Goal: Information Seeking & Learning: Understand process/instructions

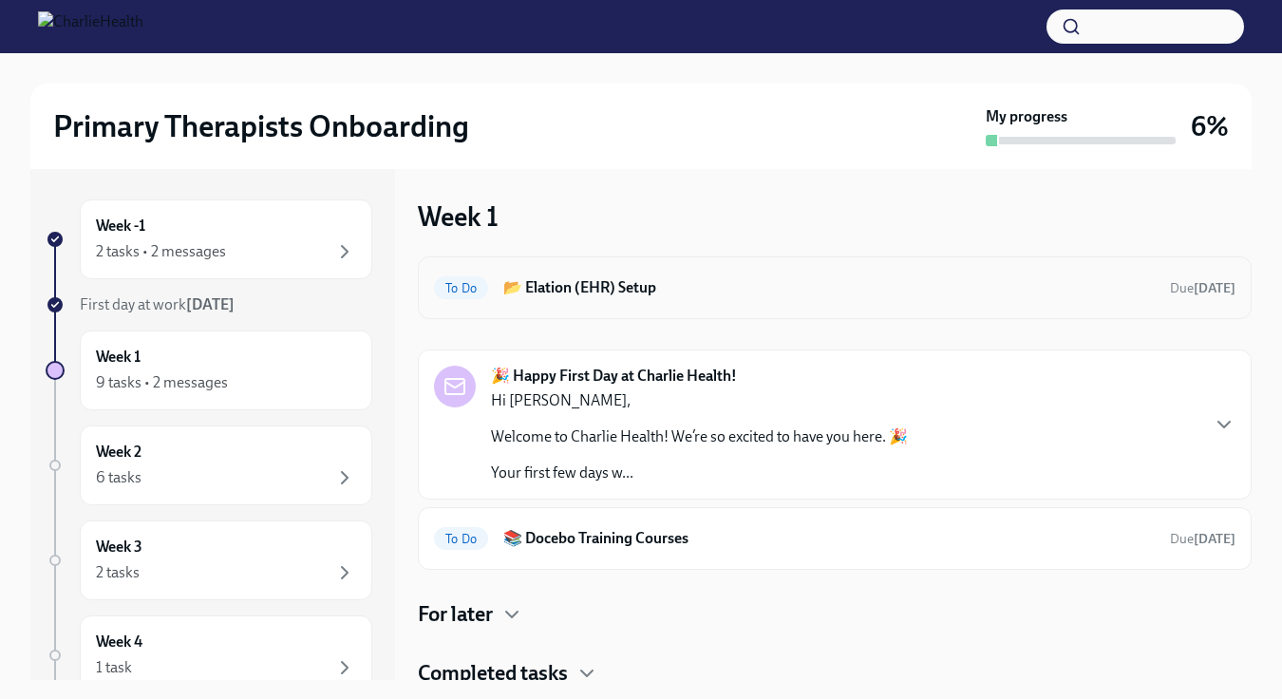
click at [1071, 287] on h6 "📂 Elation (EHR) Setup" at bounding box center [828, 287] width 651 height 21
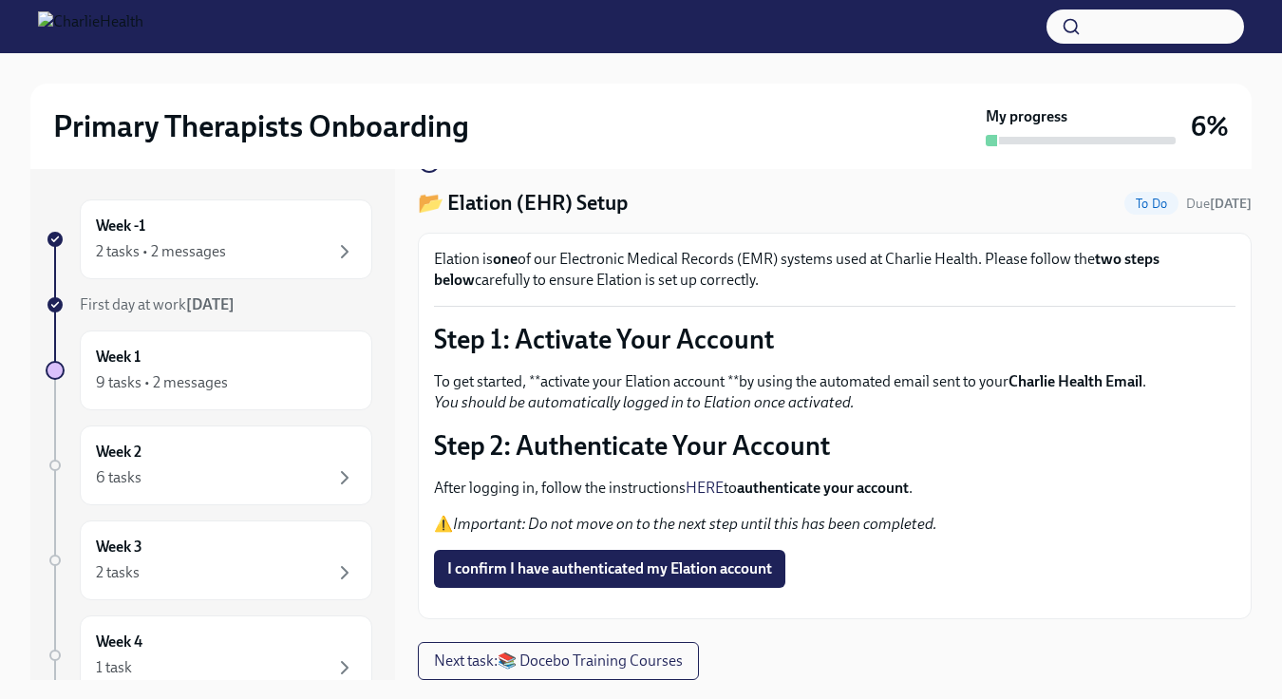
scroll to position [58, 0]
click at [643, 559] on span "I confirm I have authenticated my Elation account" at bounding box center [609, 568] width 325 height 19
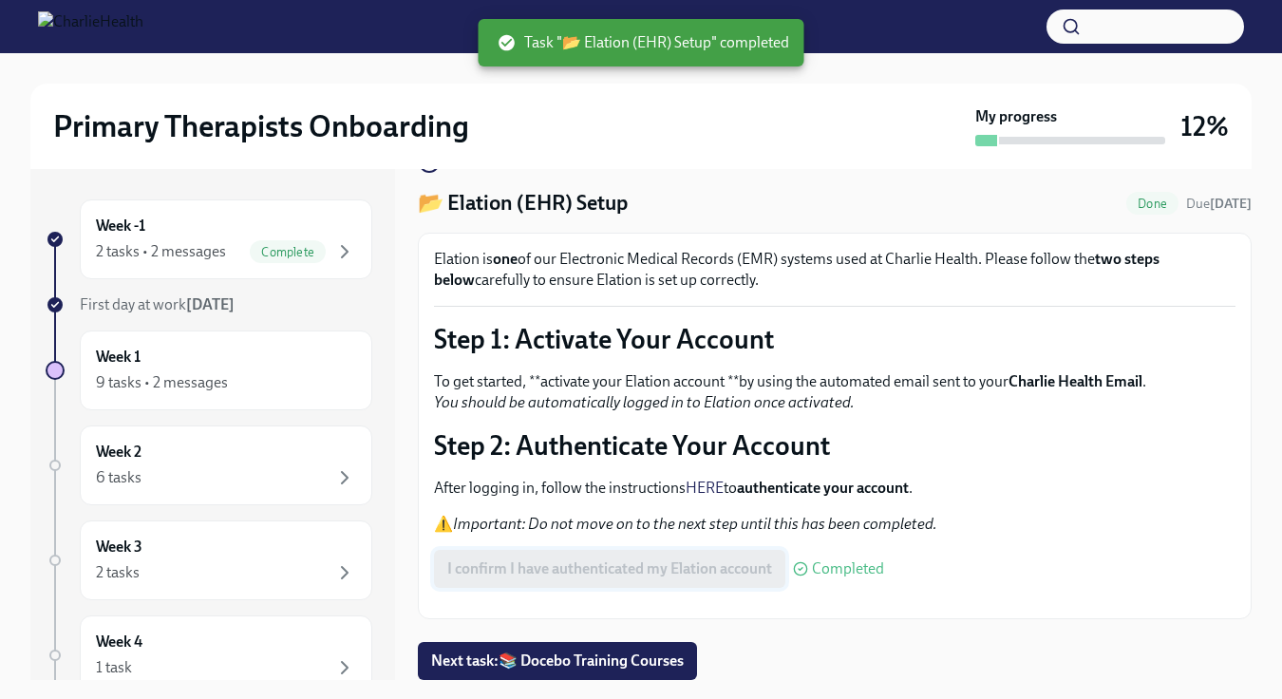
scroll to position [113, 0]
click at [293, 382] on div "9 tasks • 2 messages" at bounding box center [226, 382] width 260 height 23
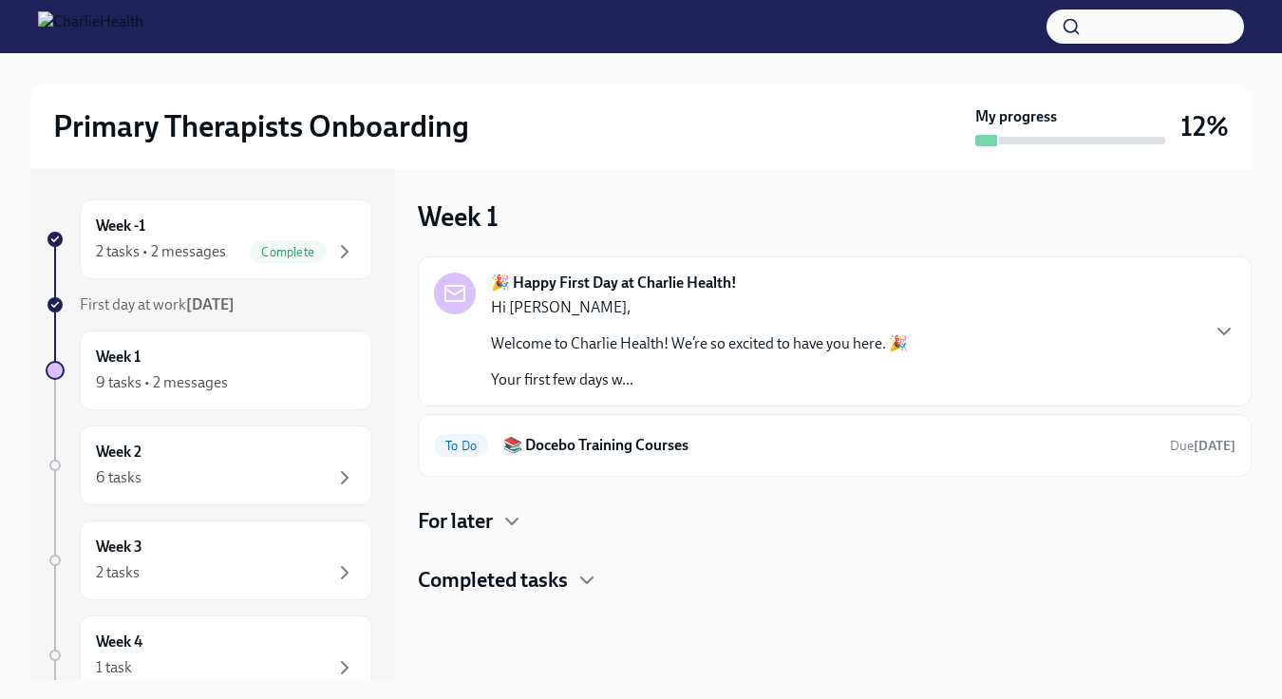
click at [551, 575] on h4 "Completed tasks" at bounding box center [493, 580] width 150 height 28
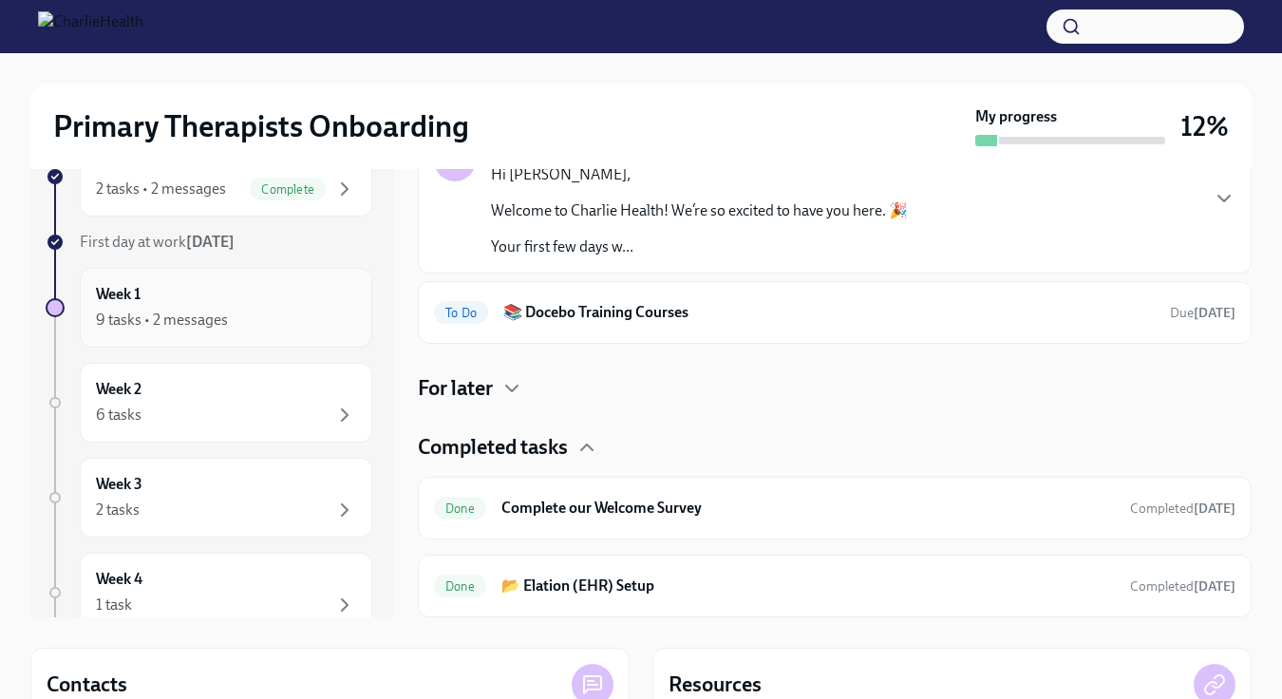
scroll to position [62, 0]
click at [270, 328] on div "9 tasks • 2 messages" at bounding box center [226, 321] width 260 height 23
click at [633, 326] on div "To Do 📚 Docebo Training Courses Due [DATE]" at bounding box center [834, 313] width 801 height 30
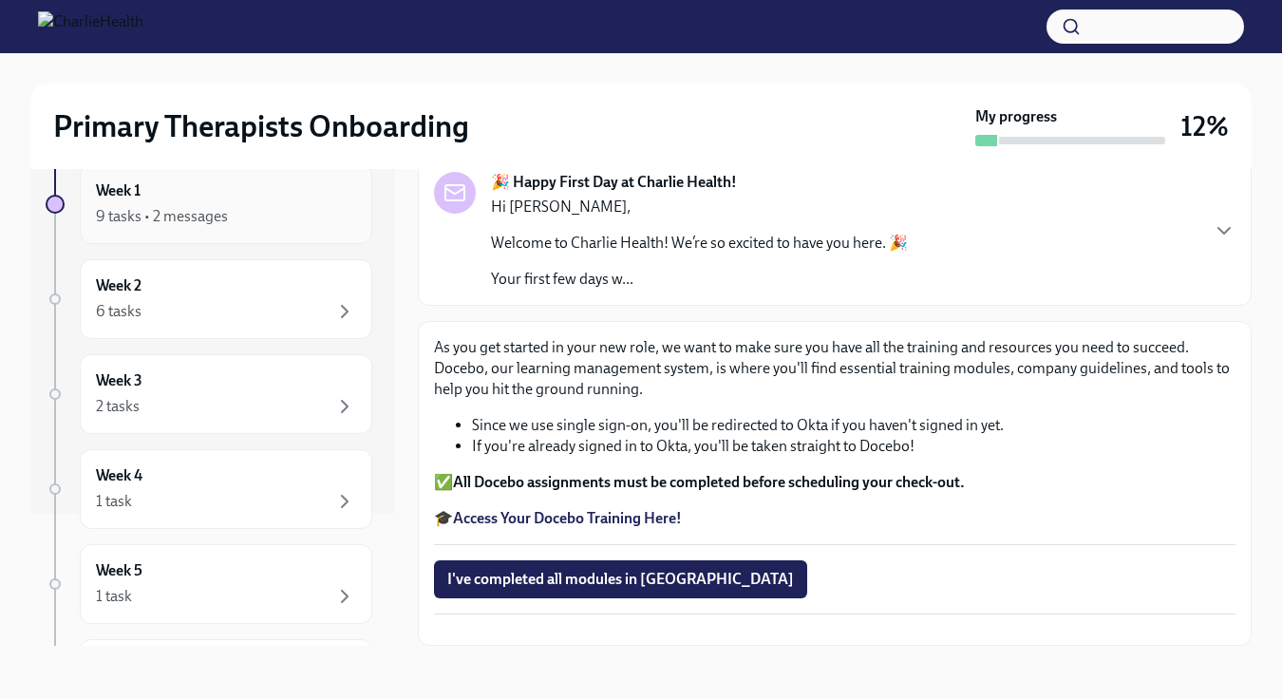
scroll to position [120, 0]
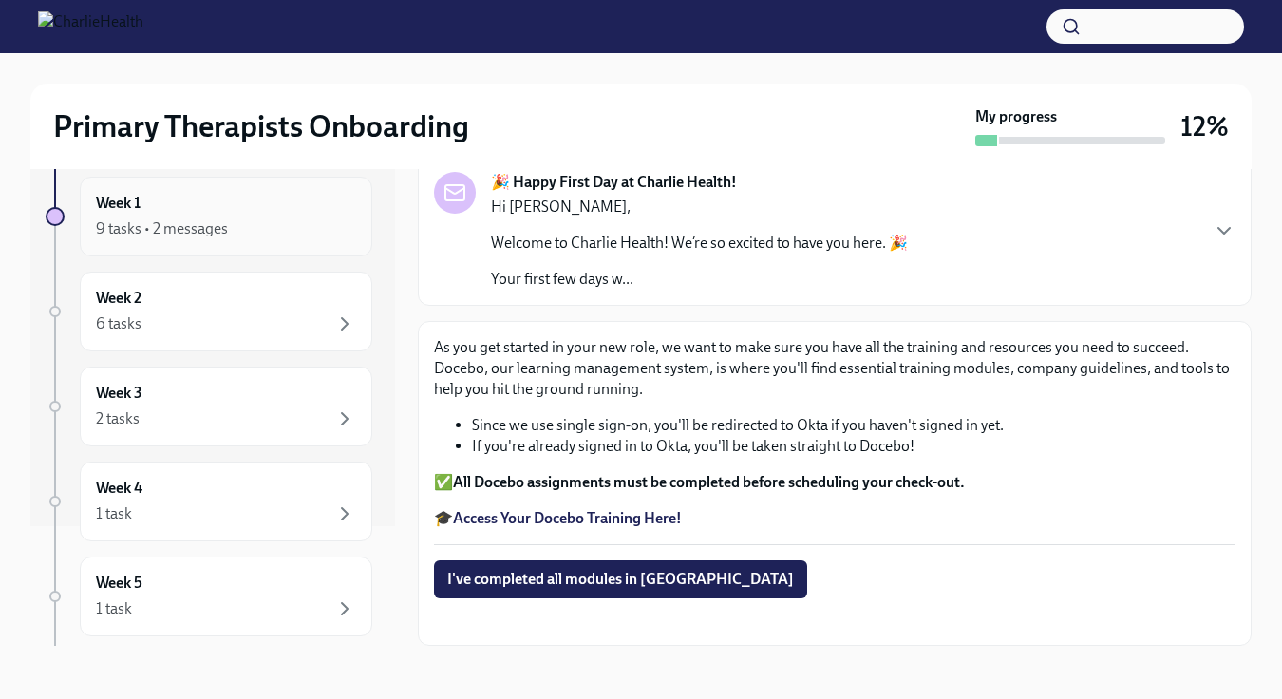
click at [208, 251] on div "Week 1 9 tasks • 2 messages" at bounding box center [226, 217] width 292 height 80
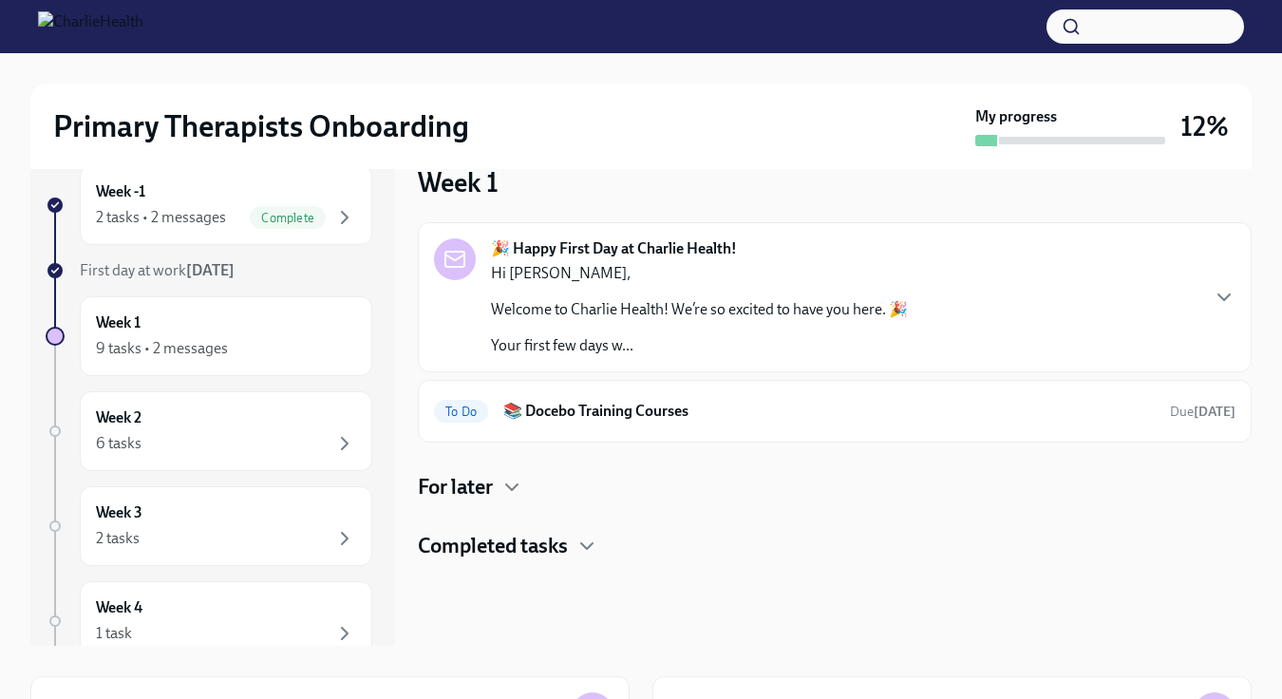
click at [456, 495] on h4 "For later" at bounding box center [455, 487] width 75 height 28
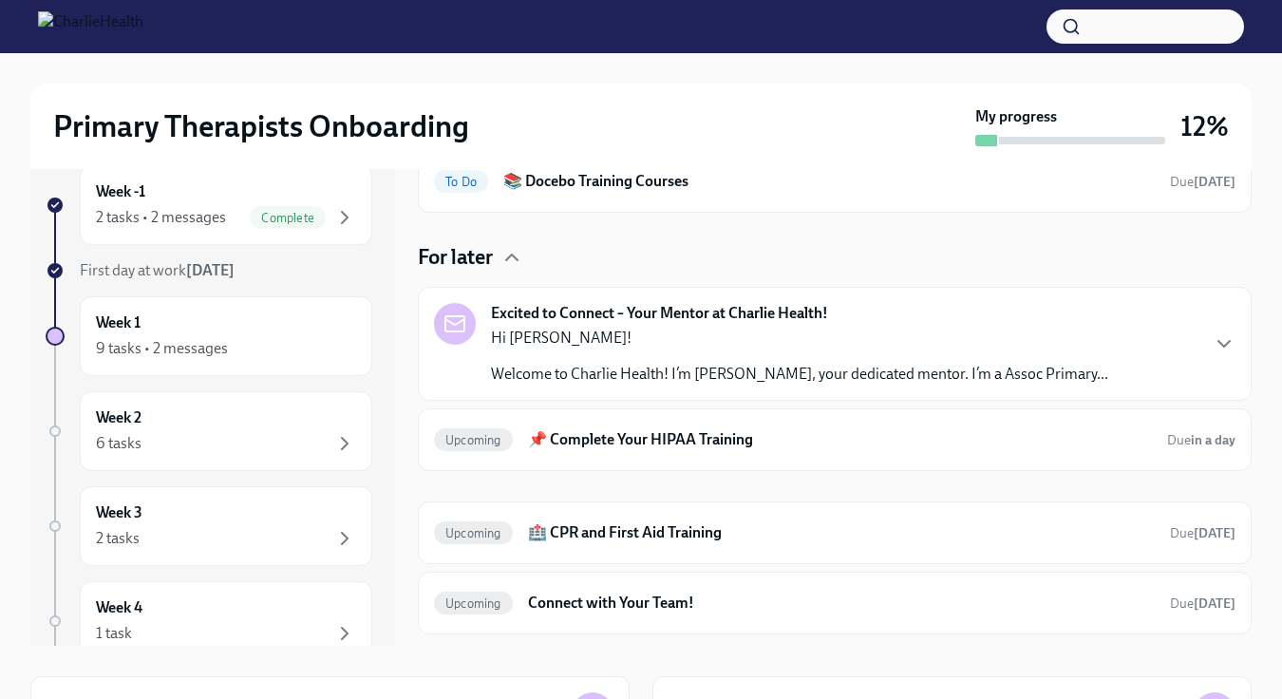
scroll to position [236, 0]
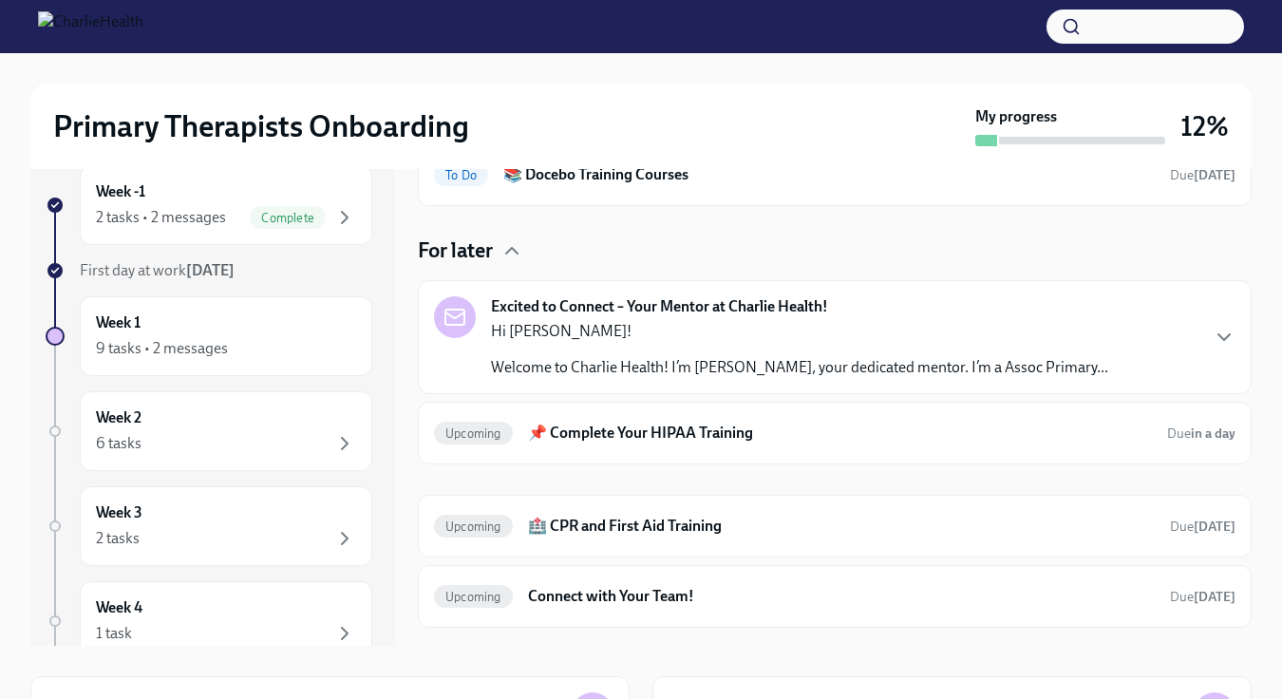
click at [564, 345] on div "Hi [PERSON_NAME]! Welcome to Charlie Health! I’m [PERSON_NAME], your dedicated …" at bounding box center [799, 349] width 617 height 57
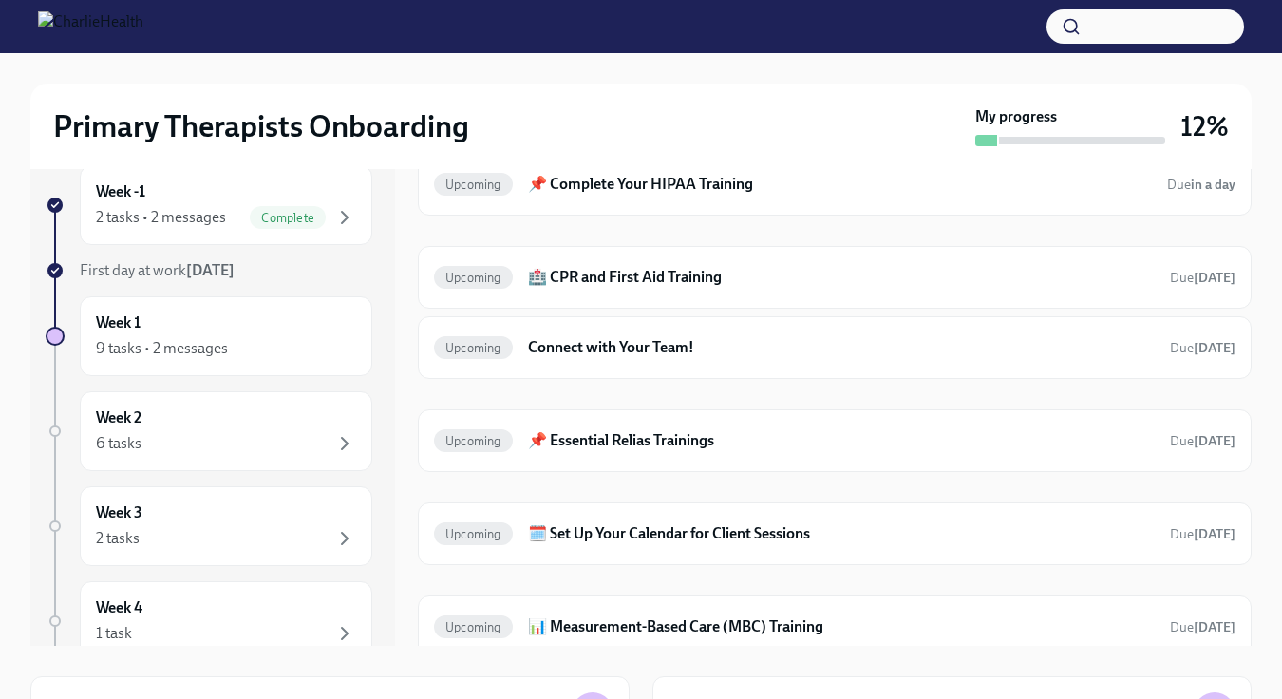
scroll to position [848, 0]
